Goal: Information Seeking & Learning: Find specific fact

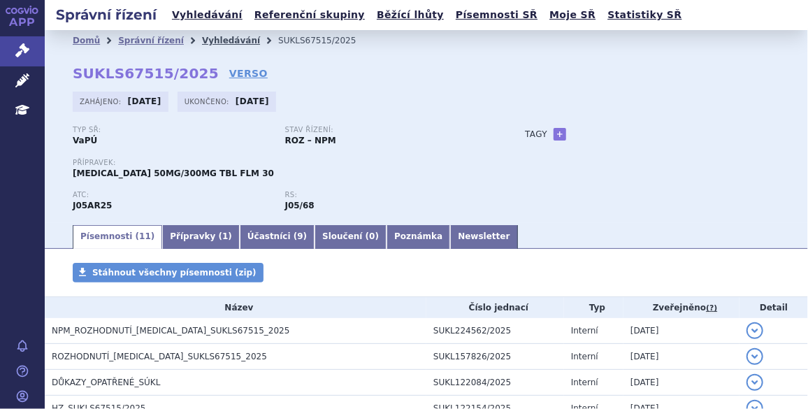
click at [212, 40] on link "Vyhledávání" at bounding box center [231, 41] width 58 height 10
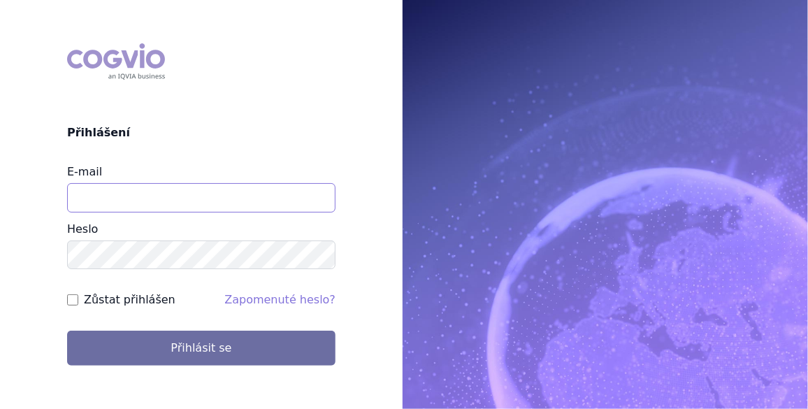
drag, startPoint x: 110, startPoint y: 198, endPoint x: 0, endPoint y: 114, distance: 138.7
click at [110, 198] on input "E-mail" at bounding box center [201, 197] width 268 height 29
type input "jan.j.krivsky@gsk.com"
click at [75, 299] on input "Zůstat přihlášen" at bounding box center [72, 299] width 11 height 11
checkbox input "true"
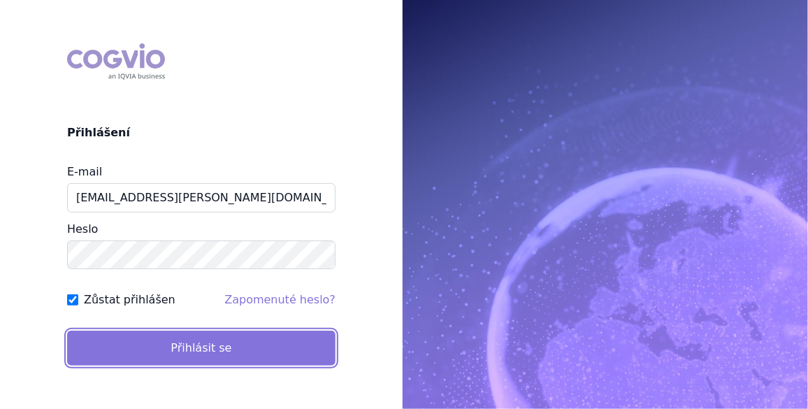
click at [143, 347] on button "Přihlásit se" at bounding box center [201, 348] width 268 height 35
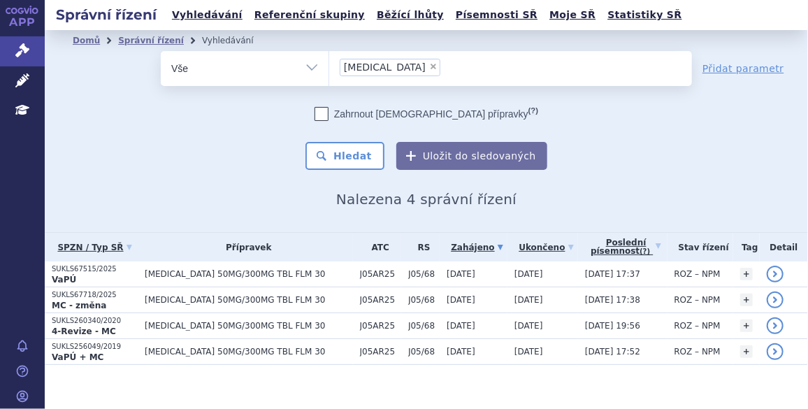
click at [429, 68] on span "×" at bounding box center [433, 66] width 8 height 8
click at [329, 68] on select "Dovato" at bounding box center [329, 67] width 1 height 35
select select
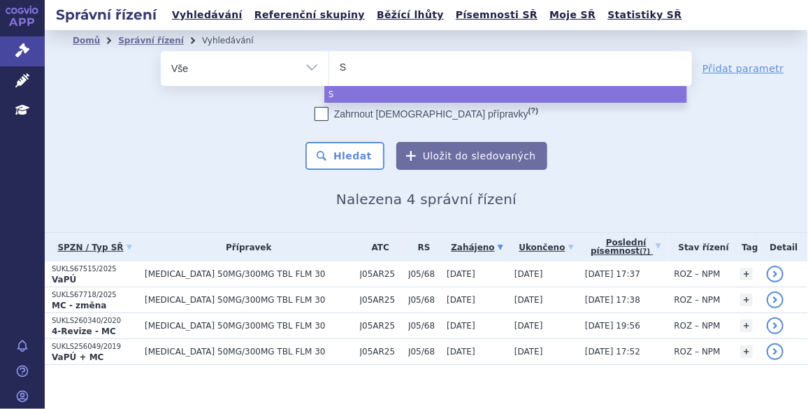
type input "Sa"
type input "Sap"
type input "Saph"
type input "Saphne"
type input "Saphnel"
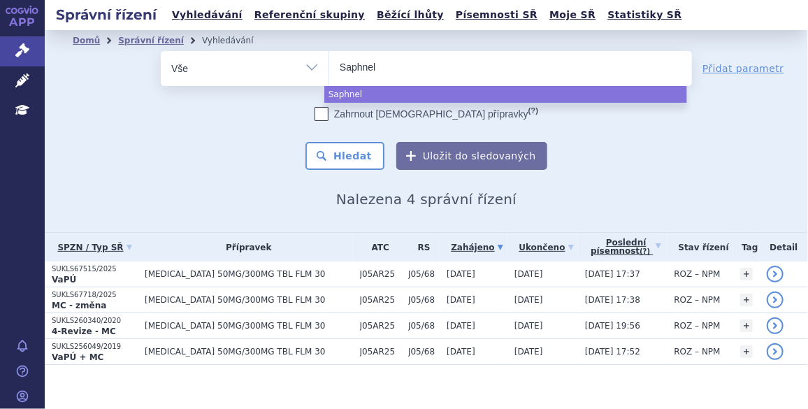
type input "Saphnelo"
select select "Saphnelo"
click at [344, 148] on button "Hledat" at bounding box center [345, 156] width 79 height 28
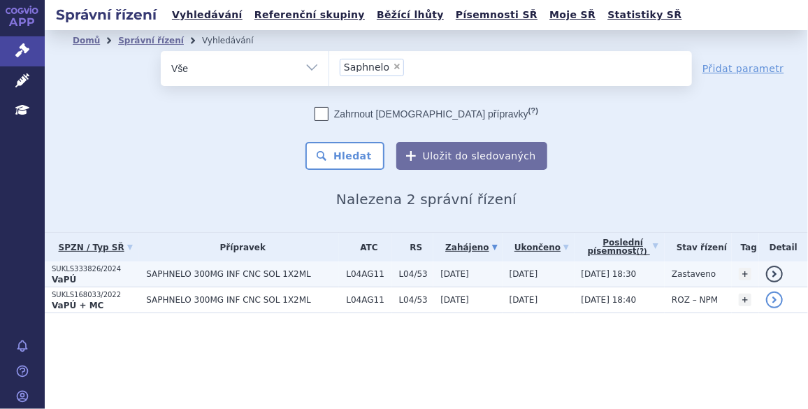
click at [176, 273] on span "SAPHNELO 300MG INF CNC SOL 1X2ML" at bounding box center [242, 274] width 193 height 10
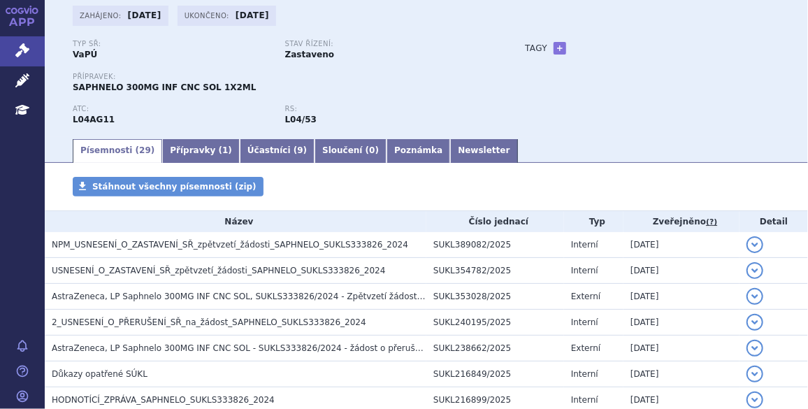
scroll to position [106, 0]
